Goal: Task Accomplishment & Management: Use online tool/utility

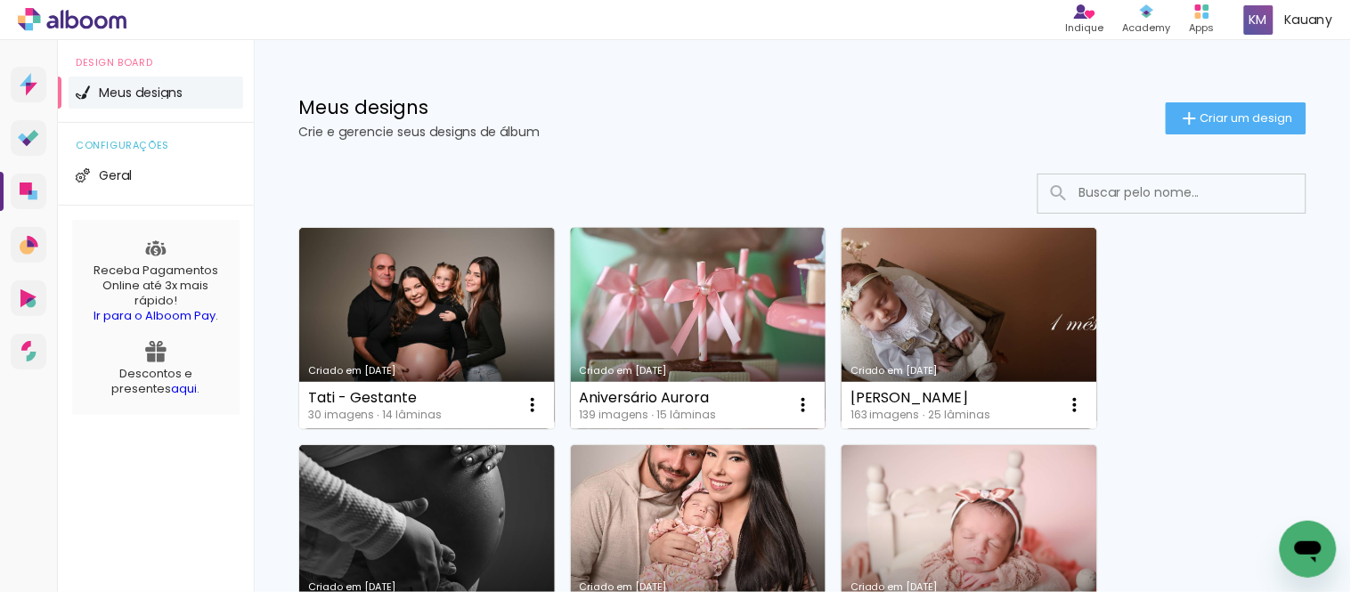
scroll to position [99, 0]
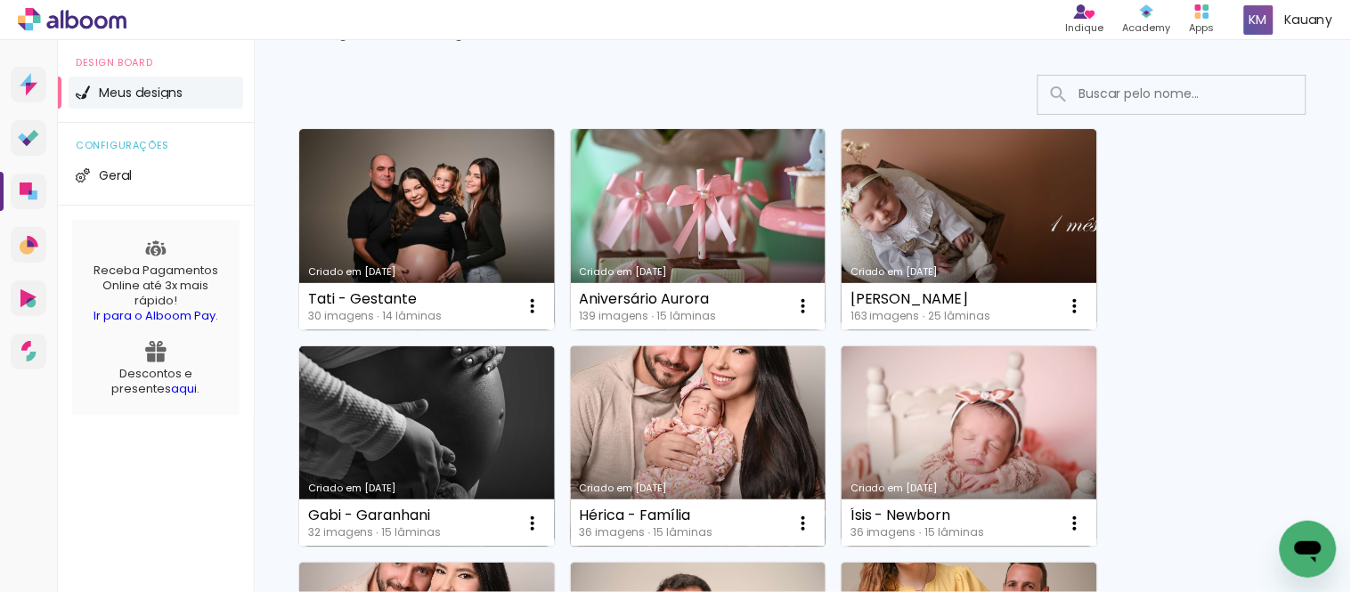
click at [713, 387] on link "Criado em [DATE]" at bounding box center [699, 446] width 256 height 201
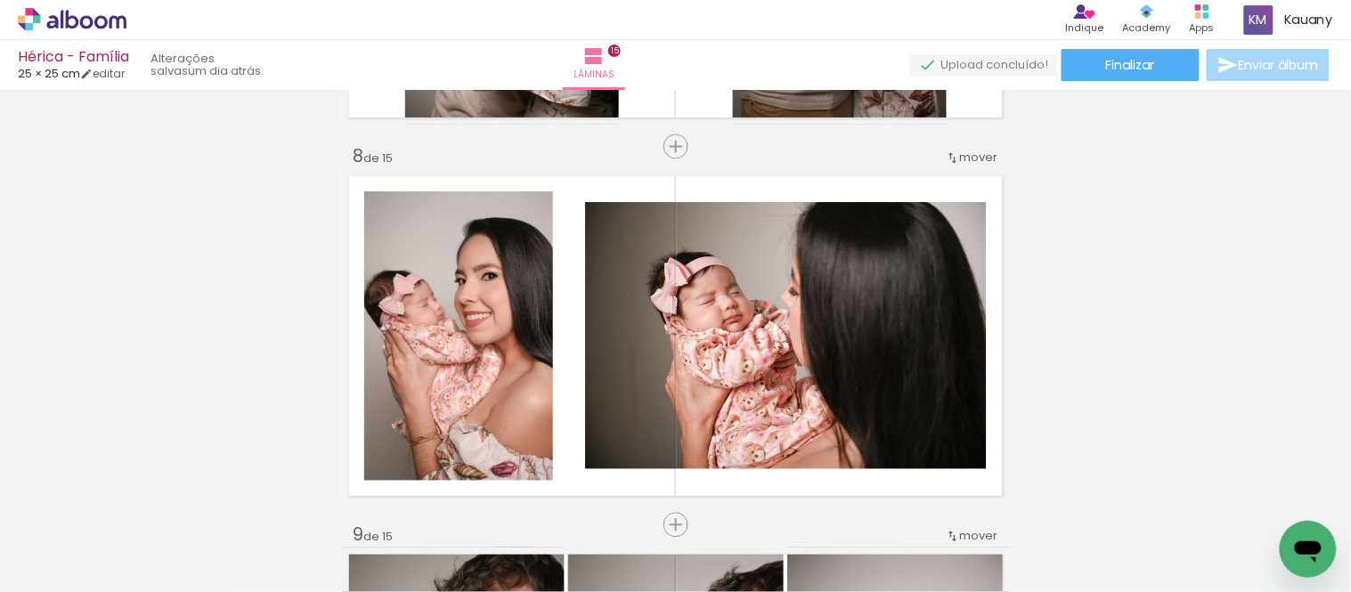
scroll to position [2568, 0]
